Goal: Browse casually

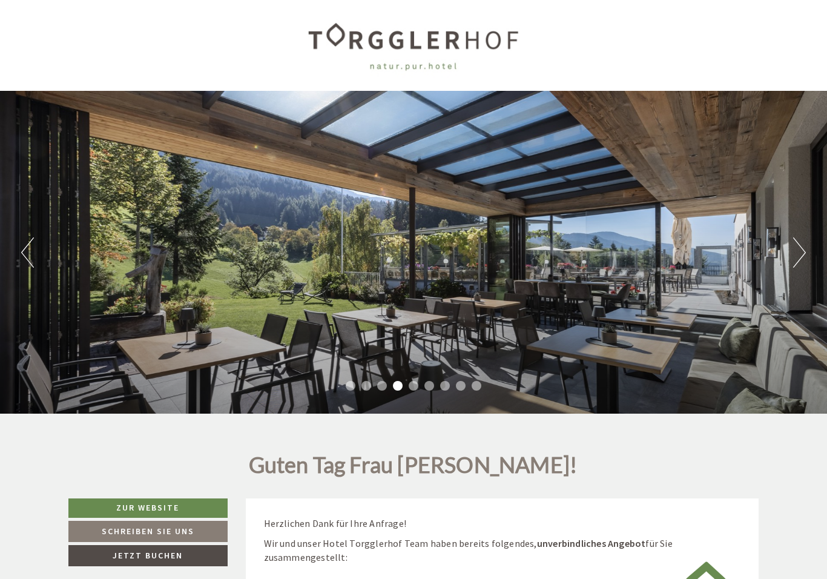
click at [22, 240] on button "Previous" at bounding box center [27, 252] width 13 height 30
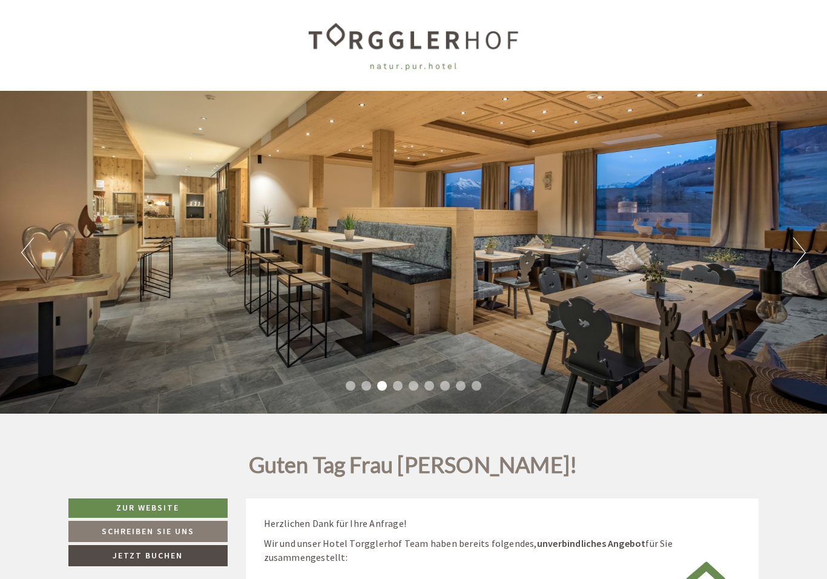
click at [794, 250] on button "Next" at bounding box center [799, 252] width 13 height 30
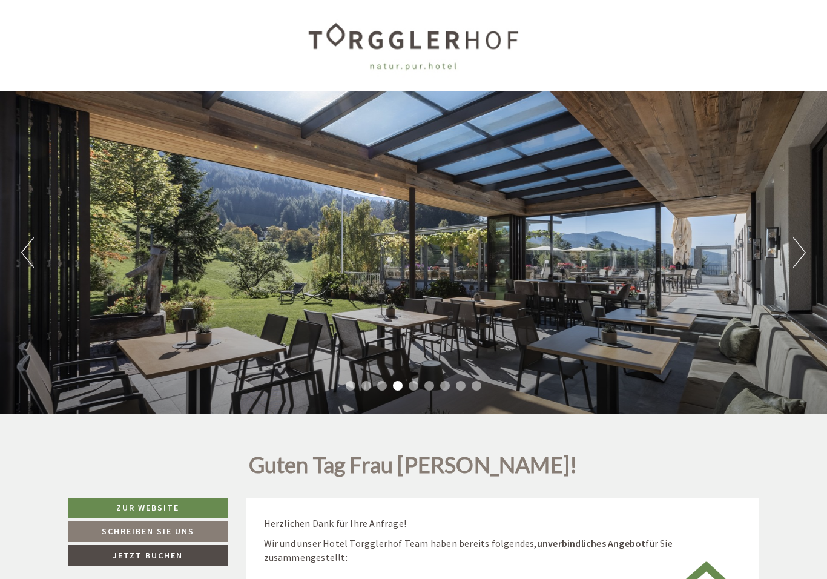
click at [794, 253] on button "Next" at bounding box center [799, 252] width 13 height 30
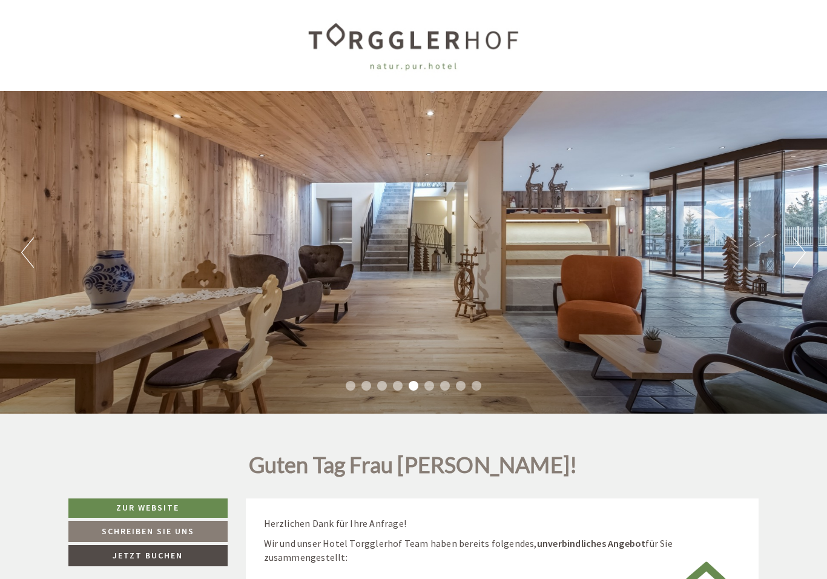
click at [29, 253] on button "Previous" at bounding box center [27, 252] width 13 height 30
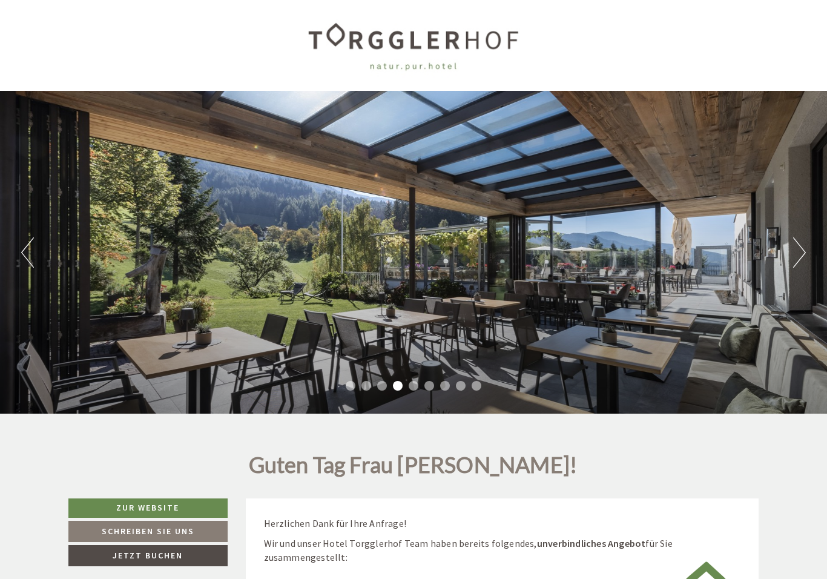
click at [794, 248] on button "Next" at bounding box center [799, 252] width 13 height 30
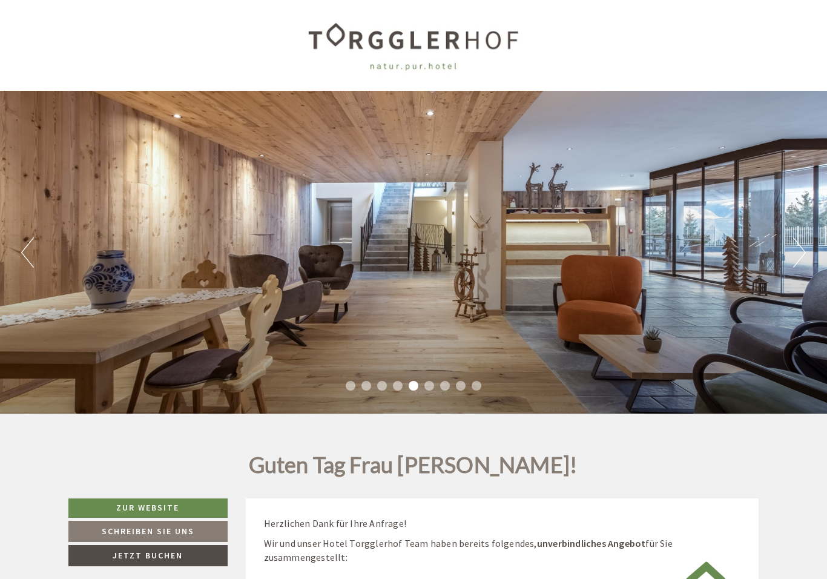
click at [795, 245] on button "Next" at bounding box center [799, 252] width 13 height 30
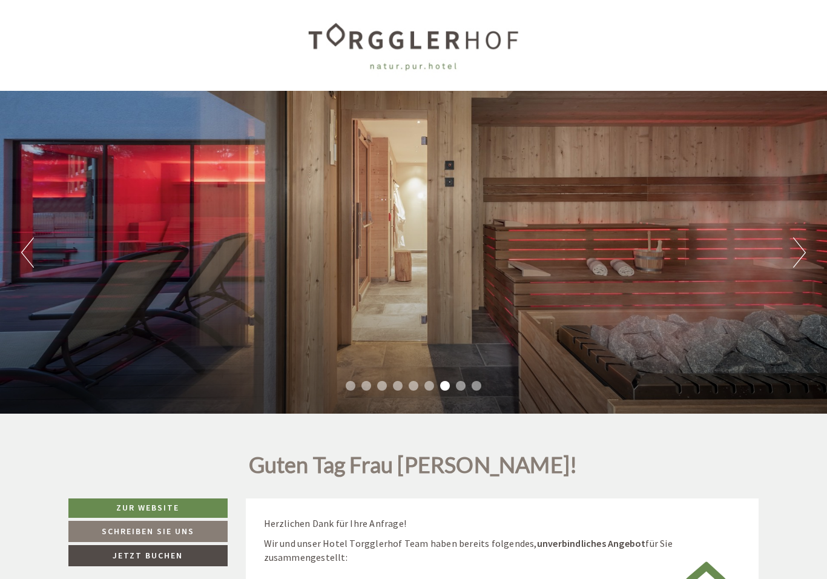
click at [793, 249] on button "Next" at bounding box center [799, 252] width 13 height 30
click at [799, 249] on button "Next" at bounding box center [799, 252] width 13 height 30
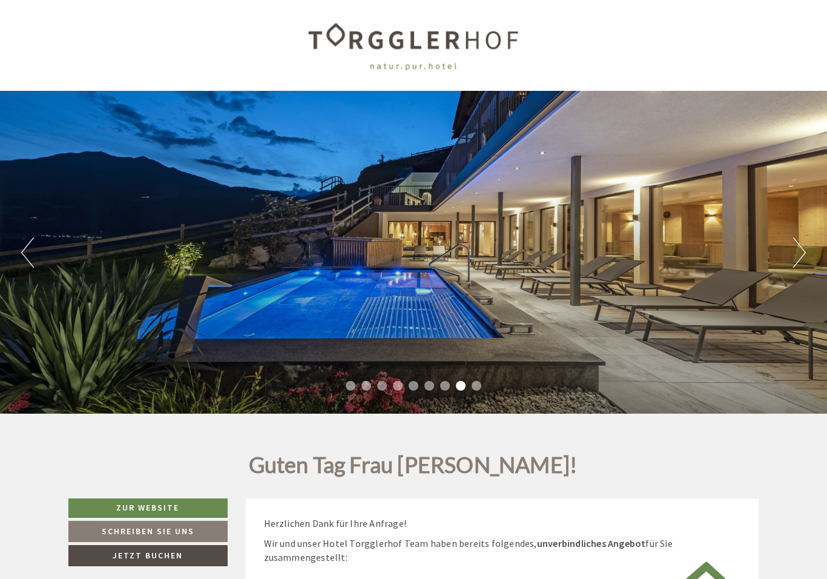
click at [798, 248] on button "Next" at bounding box center [799, 252] width 13 height 30
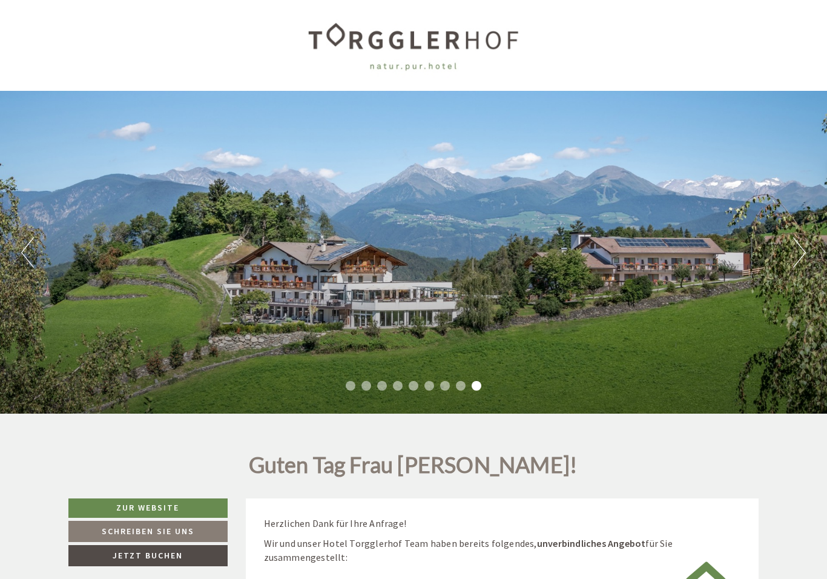
click at [797, 250] on button "Next" at bounding box center [799, 252] width 13 height 30
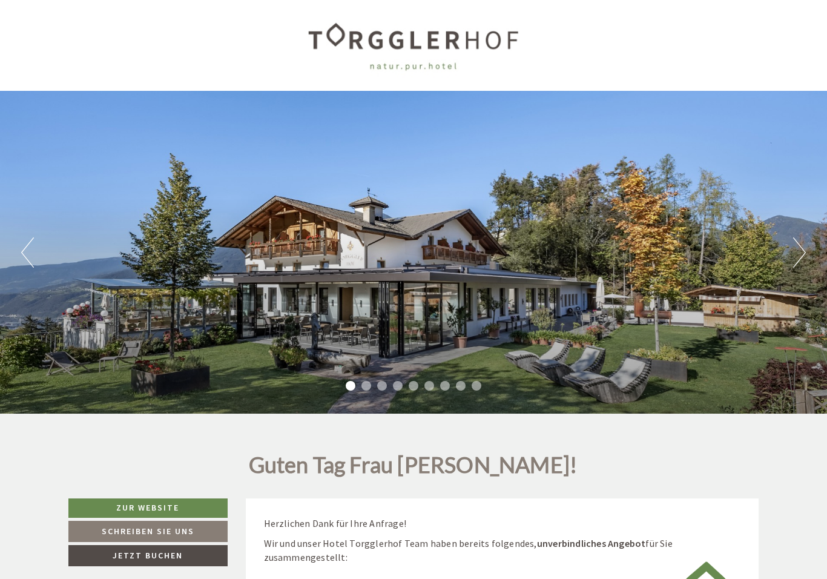
click at [795, 249] on button "Next" at bounding box center [799, 252] width 13 height 30
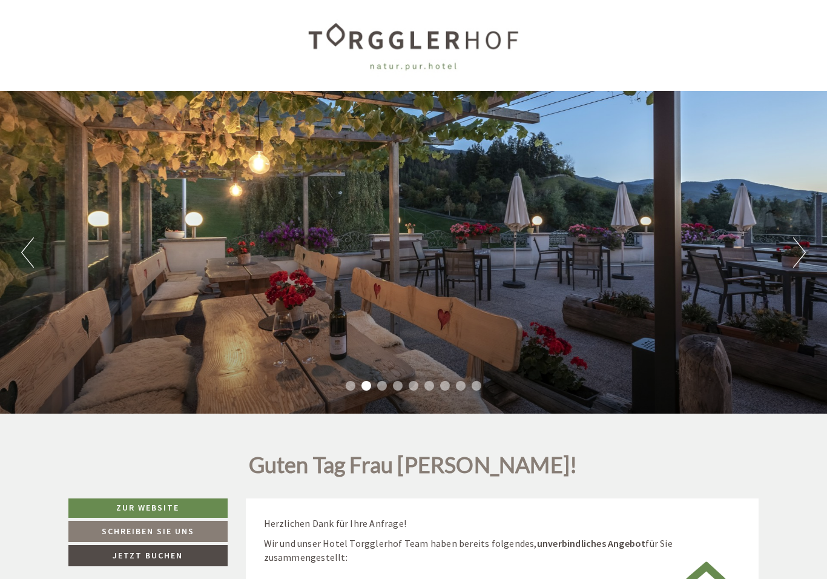
click at [794, 249] on button "Next" at bounding box center [799, 252] width 13 height 30
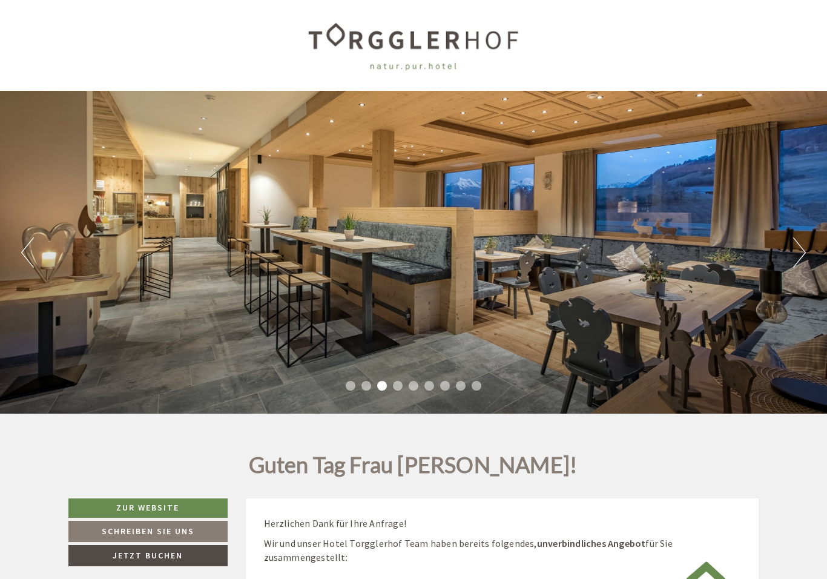
click at [798, 251] on button "Next" at bounding box center [799, 252] width 13 height 30
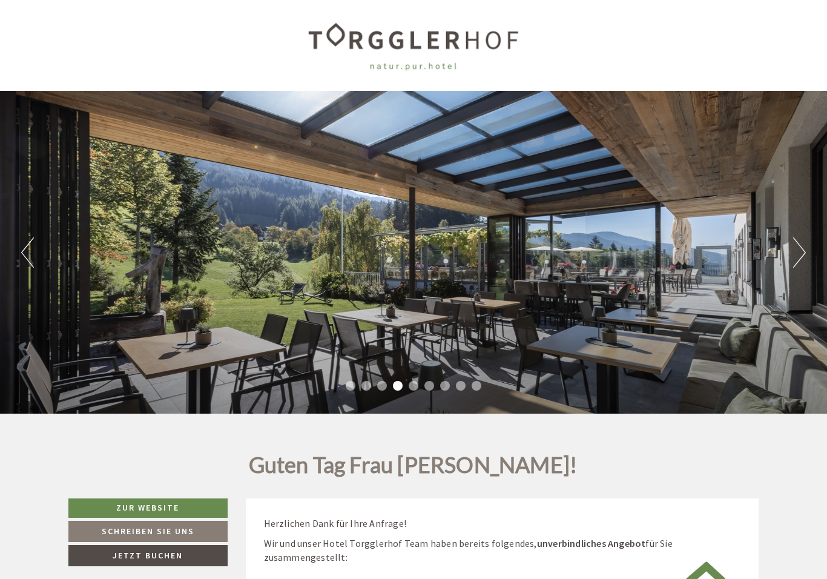
click at [804, 254] on button "Next" at bounding box center [799, 252] width 13 height 30
